Goal: Task Accomplishment & Management: Manage account settings

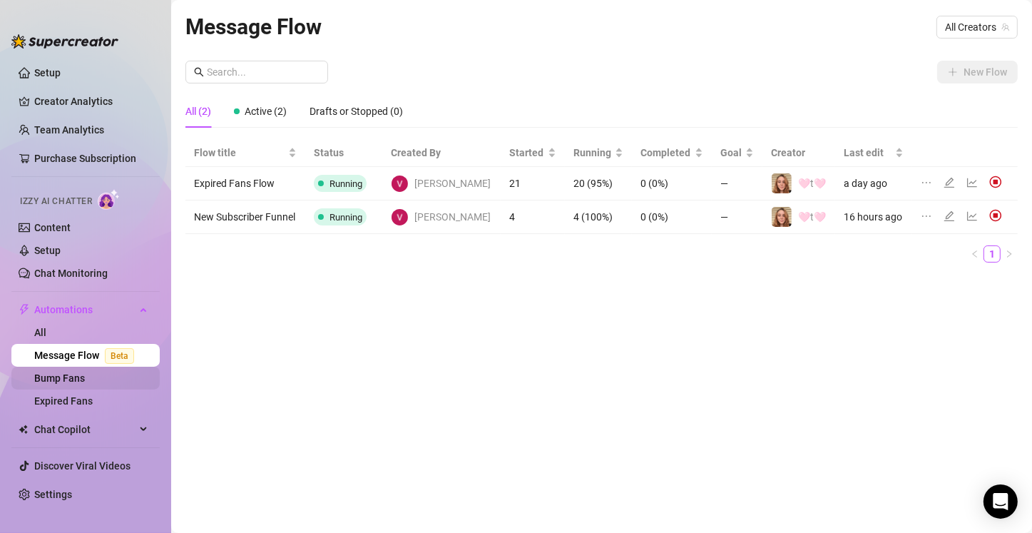
click at [85, 378] on link "Bump Fans" at bounding box center [59, 377] width 51 height 11
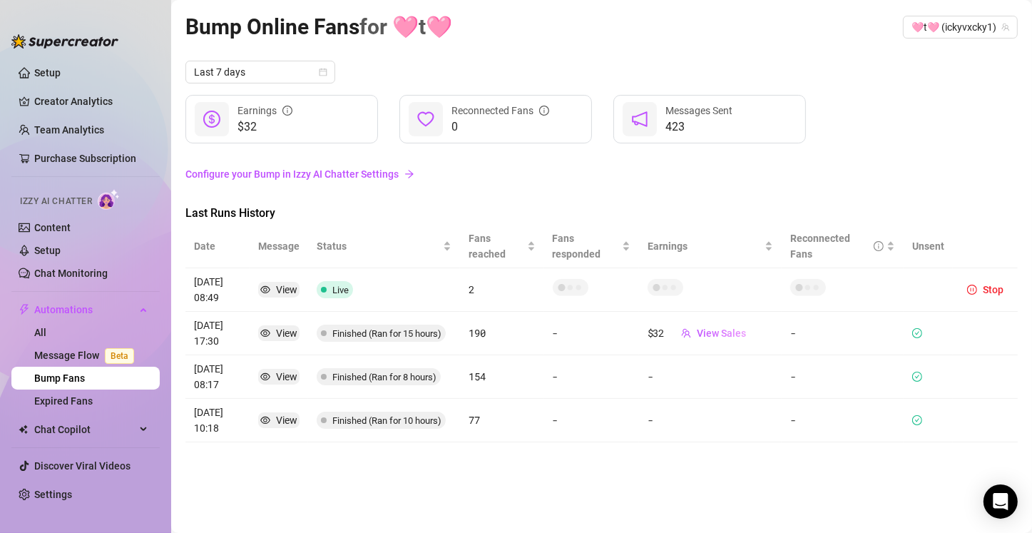
click at [354, 177] on link "Configure your Bump in Izzy AI Chatter Settings" at bounding box center [601, 174] width 832 height 16
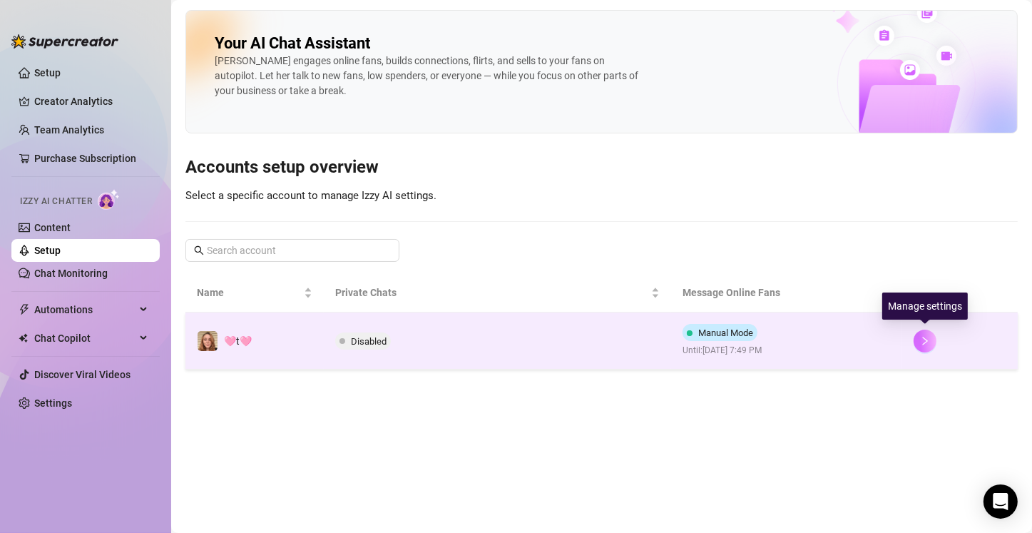
click at [924, 338] on icon "right" at bounding box center [925, 341] width 10 height 10
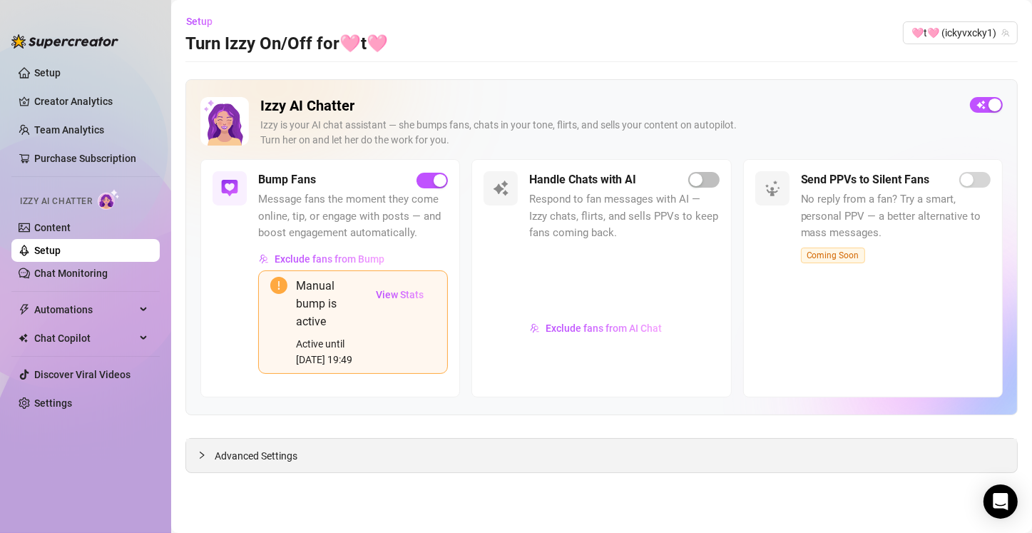
click at [436, 451] on div "Advanced Settings" at bounding box center [601, 456] width 831 height 34
click at [255, 456] on span "Advanced Settings" at bounding box center [256, 456] width 83 height 16
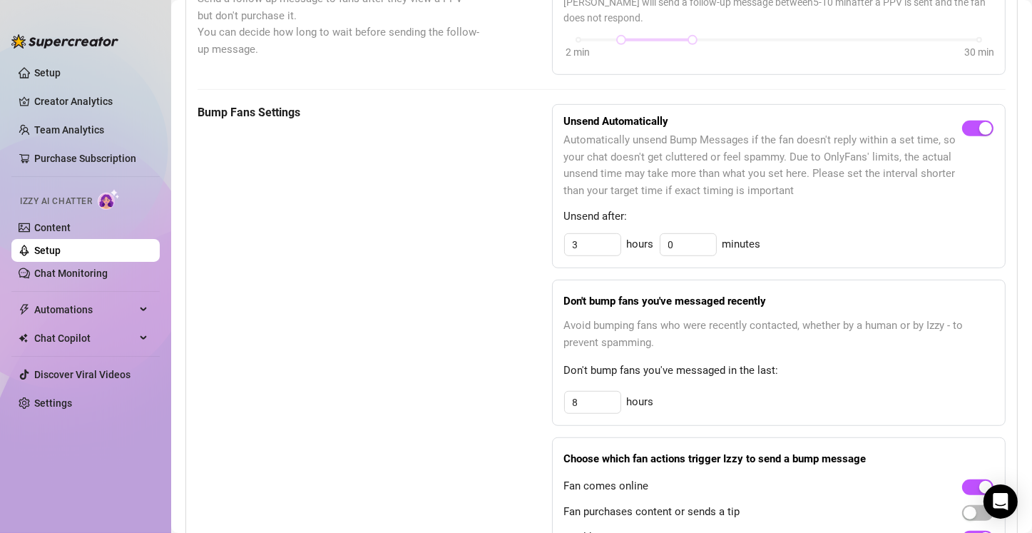
scroll to position [784, 0]
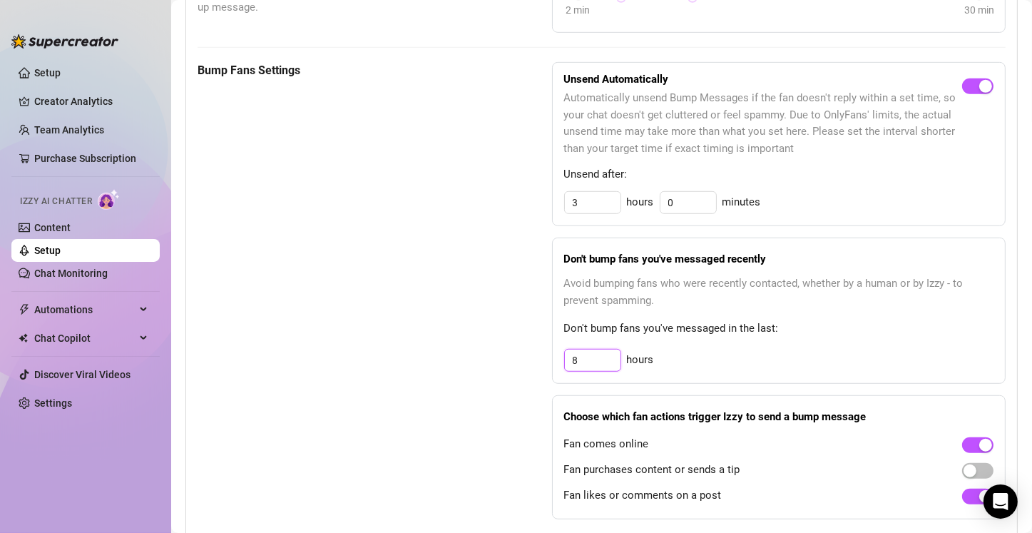
drag, startPoint x: 578, startPoint y: 359, endPoint x: 553, endPoint y: 367, distance: 26.2
click at [553, 367] on div "Don't bump fans you've messaged recently Avoid bumping fans who were recently c…" at bounding box center [779, 310] width 454 height 146
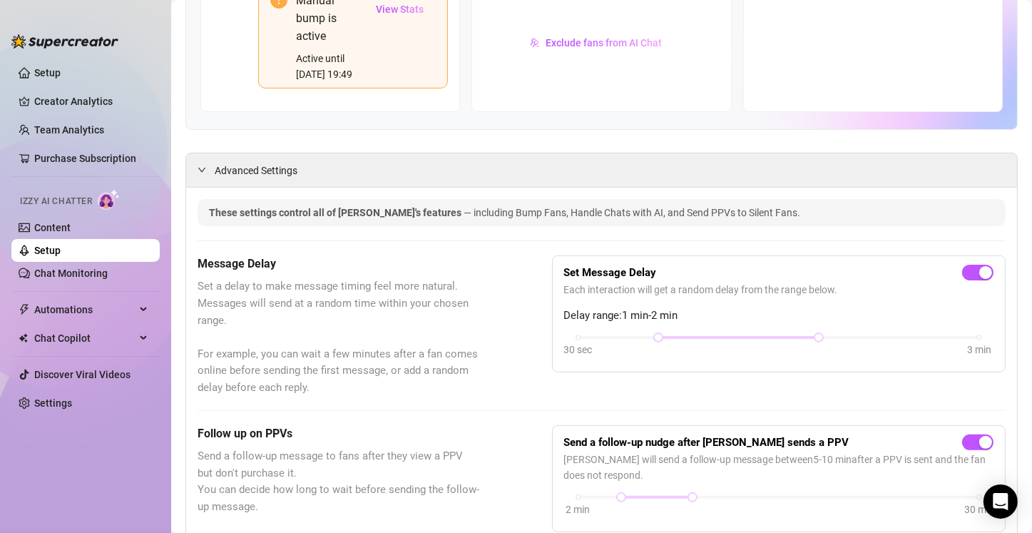
scroll to position [285, 0]
type input "4"
click at [506, 319] on div "Message Delay Set a delay to make message timing feel more natural. Messages wi…" at bounding box center [602, 325] width 808 height 140
